Goal: Information Seeking & Learning: Compare options

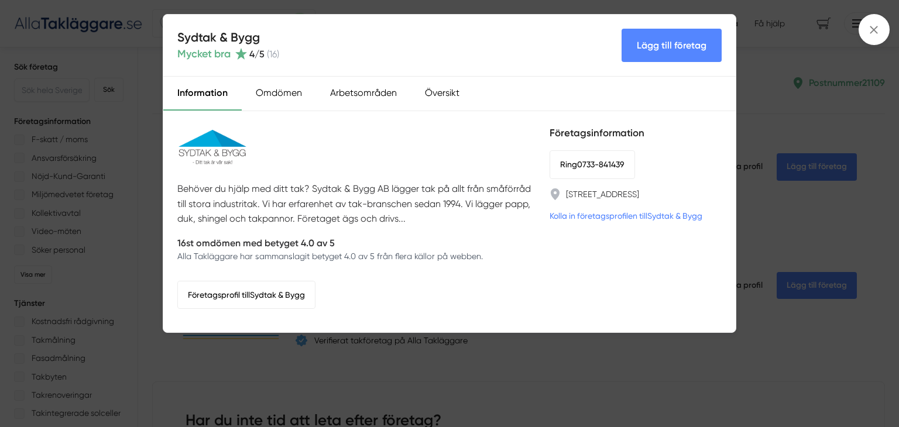
scroll to position [468, 0]
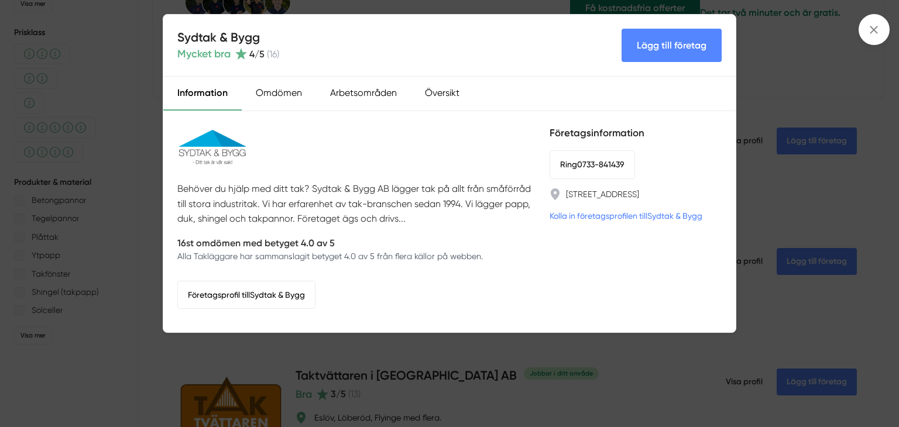
click at [499, 343] on div "Sydtak & Bygg Mycket bra 4 /5 ( 16 ) Lägg till företag Information Omdömen Arbe…" at bounding box center [449, 213] width 899 height 427
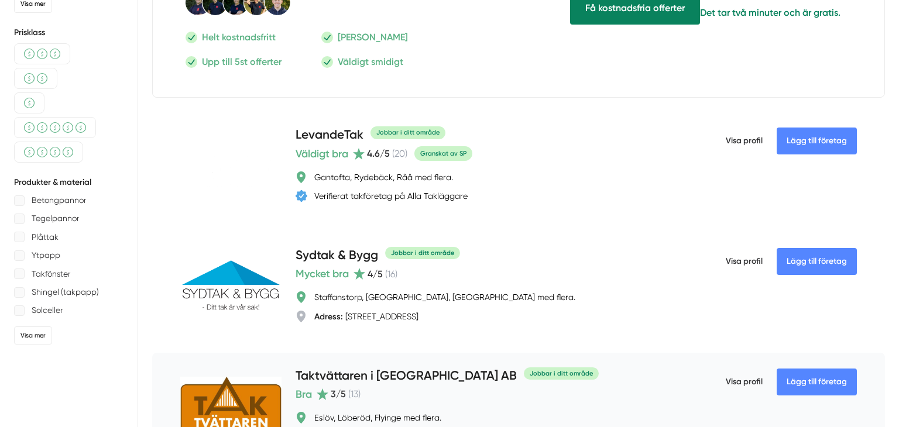
click at [352, 376] on h4 "Taktvättaren i [GEOGRAPHIC_DATA] AB" at bounding box center [406, 376] width 221 height 19
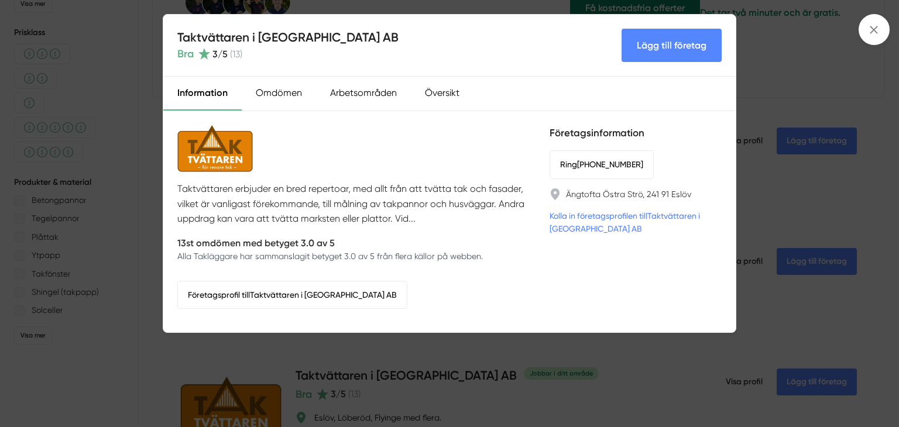
click at [622, 405] on div "Taktvättaren i [GEOGRAPHIC_DATA] AB Bra 3 /5 ( 13 ) Lägg till företag Informati…" at bounding box center [449, 213] width 899 height 427
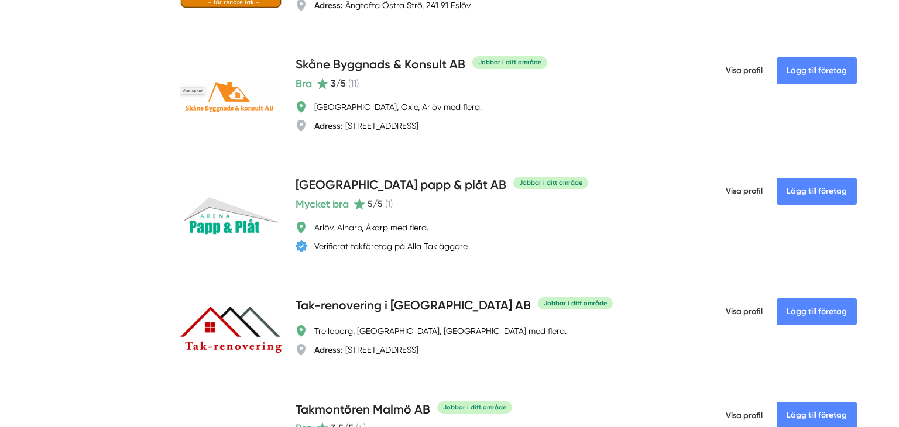
scroll to position [913, 0]
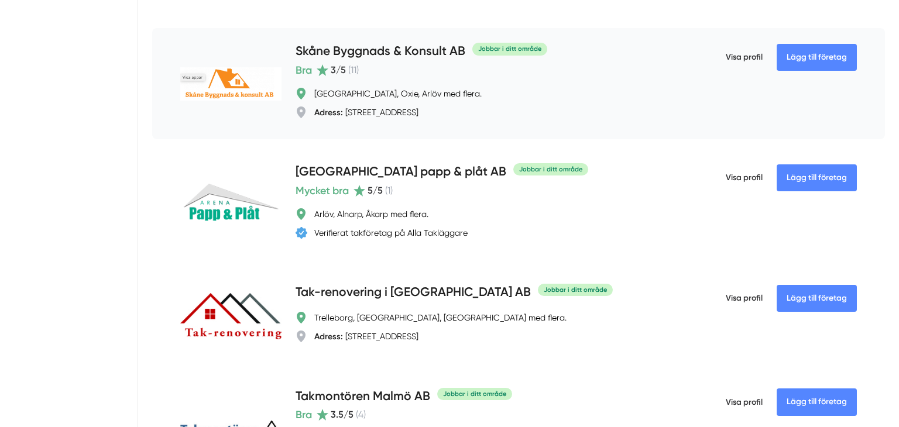
click at [393, 53] on h4 "Skåne Byggnads & Konsult AB" at bounding box center [381, 51] width 170 height 19
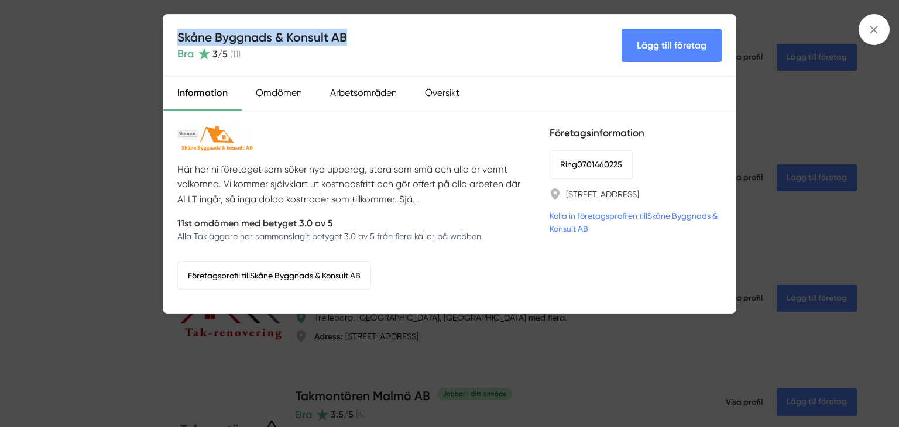
drag, startPoint x: 345, startPoint y: 37, endPoint x: 180, endPoint y: 29, distance: 165.9
click at [180, 29] on h4 "Skåne Byggnads & Konsult AB" at bounding box center [262, 37] width 170 height 17
copy h4 "Skåne Byggnads & Konsult AB"
click at [354, 361] on div "Skåne Byggnads & Konsult AB Bra 3 /5 ( 11 ) Lägg till företag Information Omdöm…" at bounding box center [449, 213] width 899 height 427
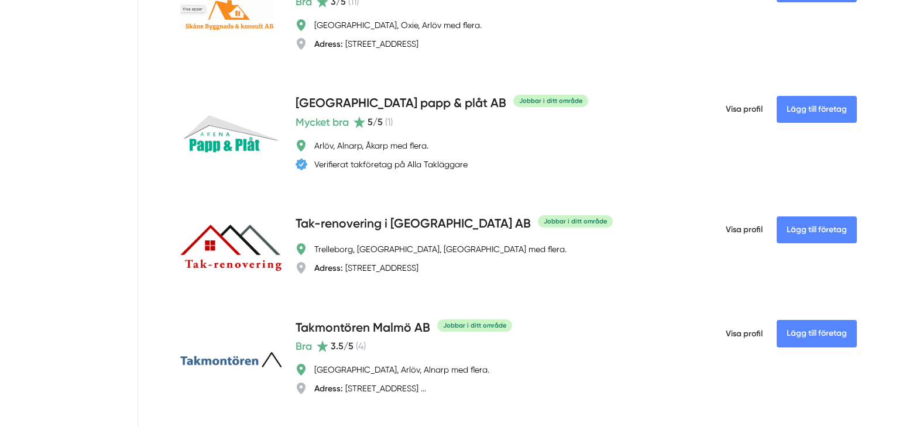
scroll to position [984, 0]
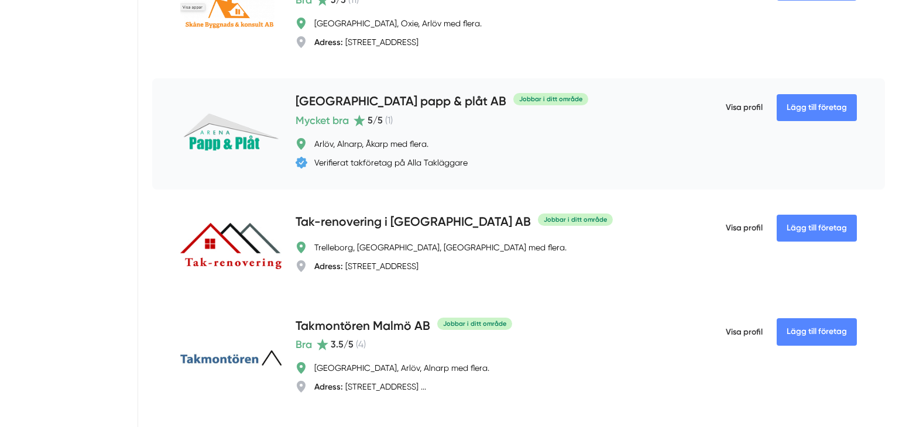
click at [393, 95] on h4 "[GEOGRAPHIC_DATA] papp & plåt AB" at bounding box center [401, 102] width 211 height 19
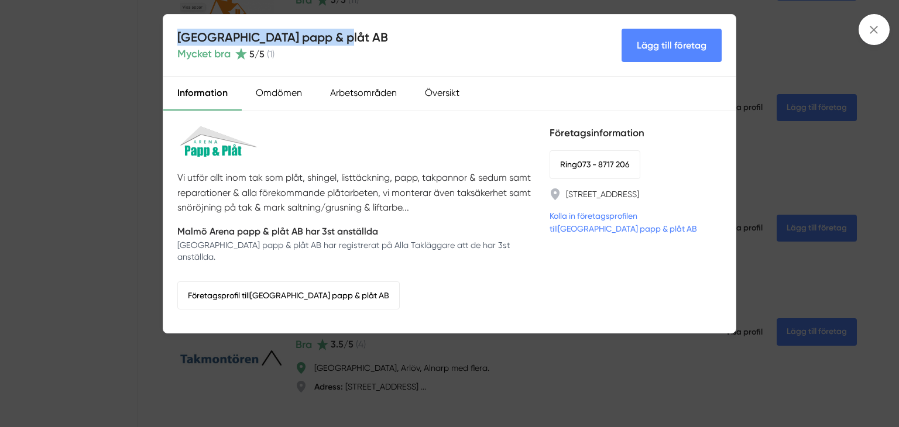
drag, startPoint x: 351, startPoint y: 37, endPoint x: 174, endPoint y: 35, distance: 176.8
click at [174, 35] on div "Malmö Arena papp & plåt AB Mycket bra 5 /5 ( 1 ) Lägg till företag" at bounding box center [449, 46] width 573 height 62
copy h4 "[GEOGRAPHIC_DATA] papp & plåt AB"
